Goal: Information Seeking & Learning: Learn about a topic

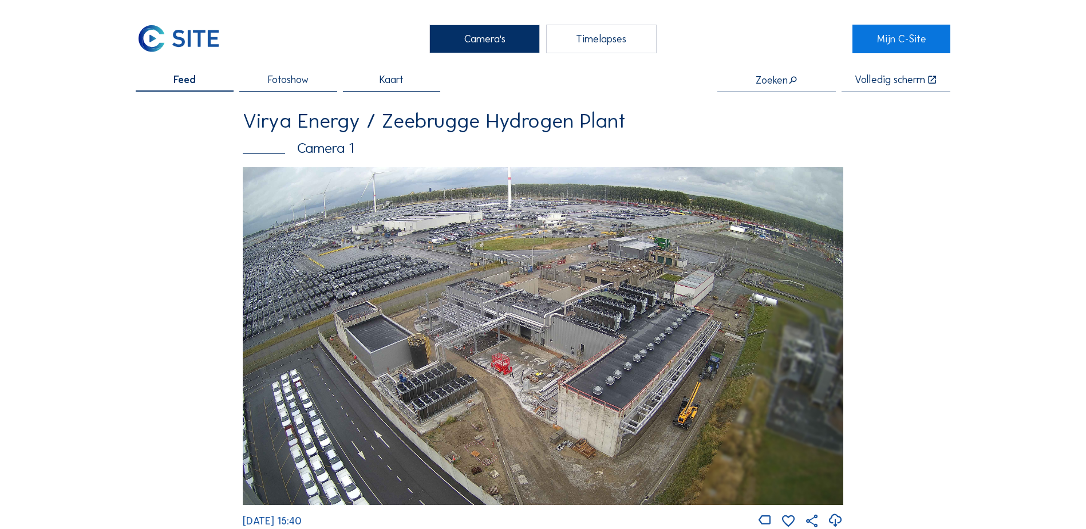
click at [409, 327] on img at bounding box center [543, 336] width 601 height 338
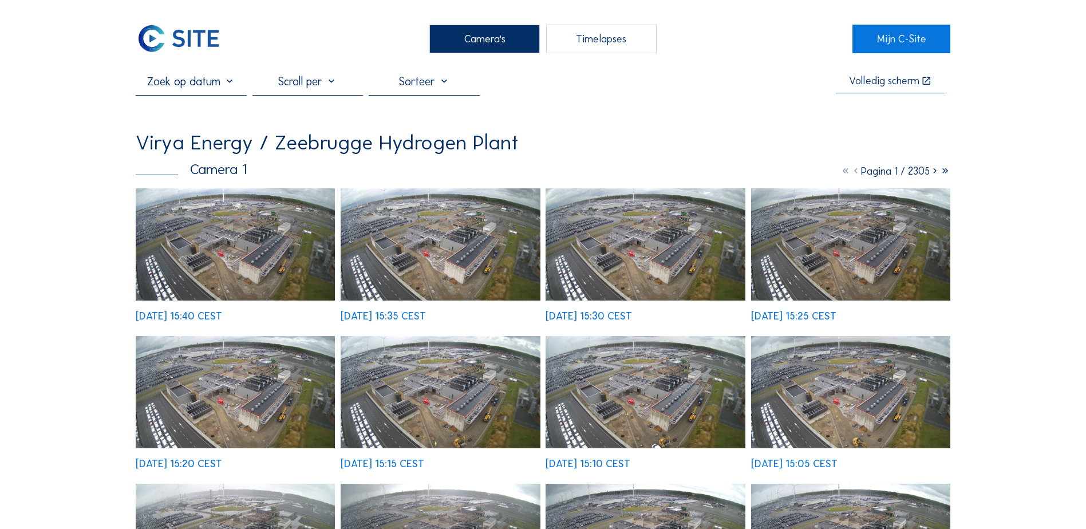
click at [208, 236] on img at bounding box center [235, 244] width 199 height 112
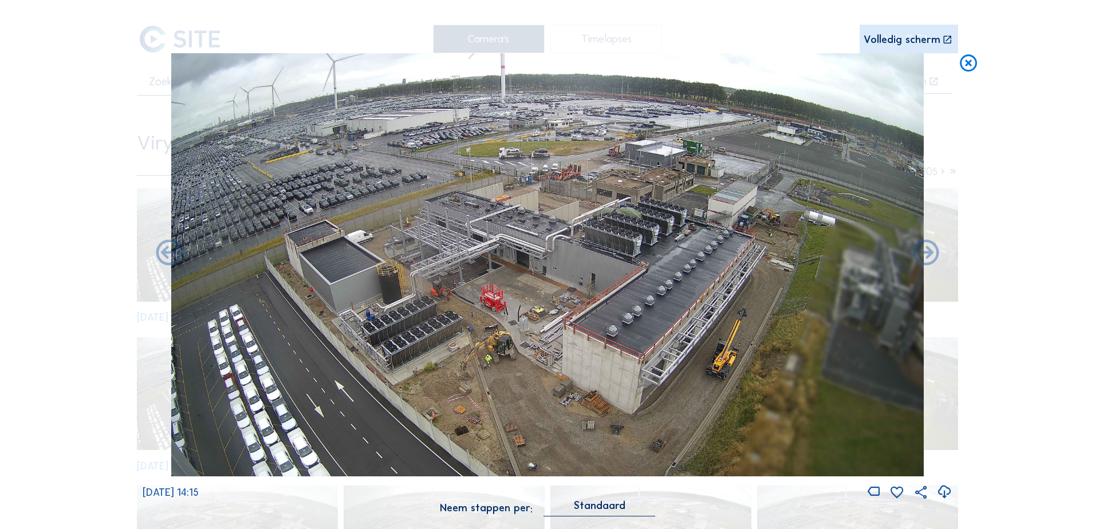
click at [966, 62] on icon at bounding box center [968, 63] width 21 height 21
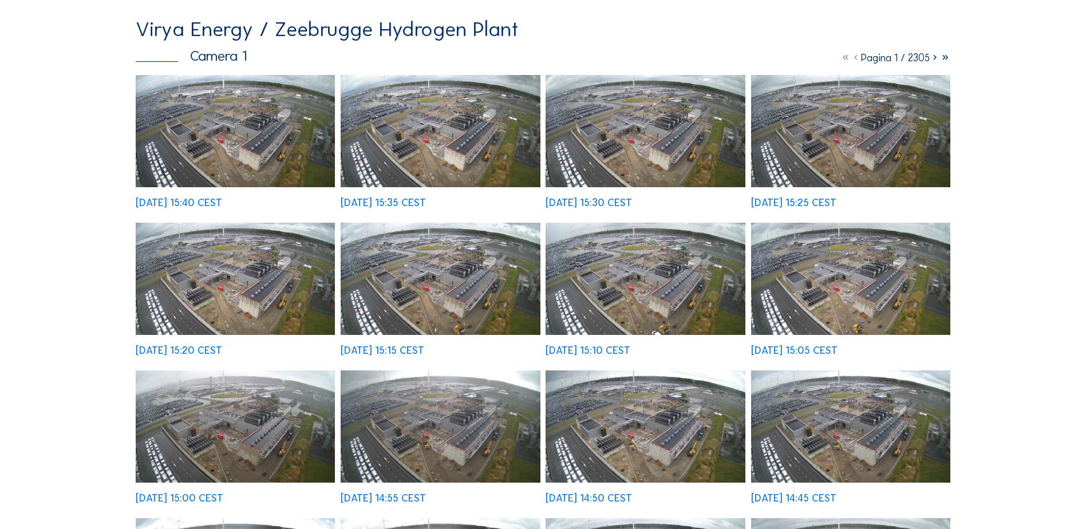
scroll to position [114, 0]
